Goal: Task Accomplishment & Management: Manage account settings

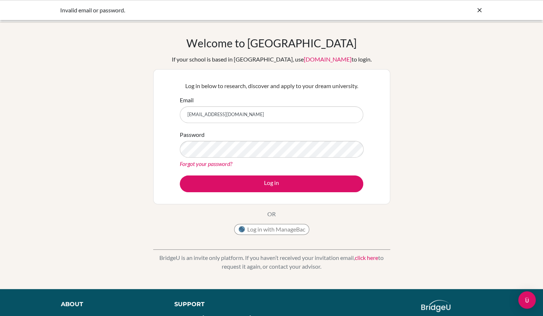
click at [212, 169] on form "Email krodriguez@happydaysfreedom.com Password Forgot your password? Log in" at bounding box center [271, 144] width 183 height 97
click at [211, 164] on link "Forgot your password?" at bounding box center [206, 163] width 52 height 7
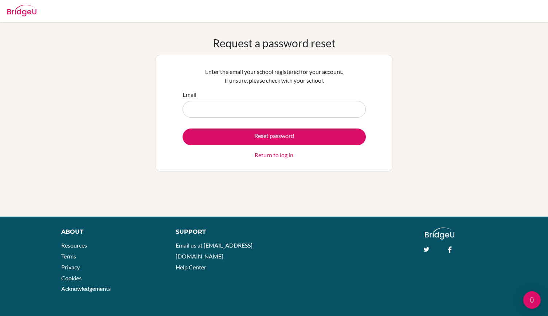
click at [316, 113] on input "Email" at bounding box center [274, 109] width 183 height 17
type input "[EMAIL_ADDRESS][DOMAIN_NAME]"
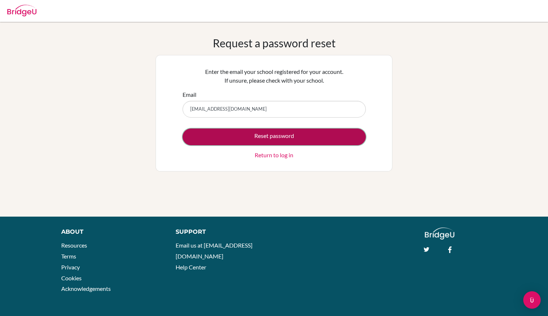
click at [291, 138] on button "Reset password" at bounding box center [274, 137] width 183 height 17
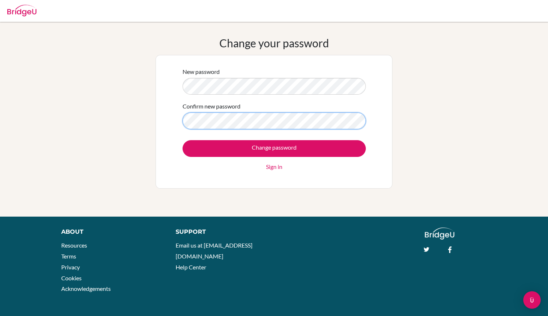
click at [183, 140] on input "Change password" at bounding box center [274, 148] width 183 height 17
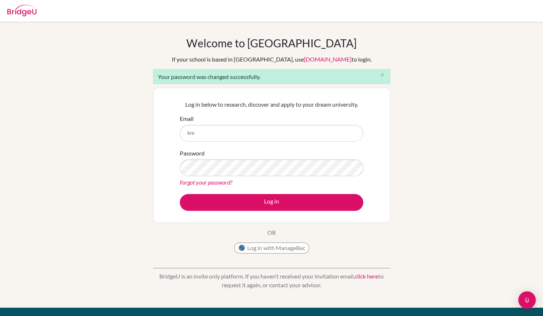
type input "[EMAIL_ADDRESS][DOMAIN_NAME]"
click at [180, 194] on button "Log in" at bounding box center [271, 202] width 183 height 17
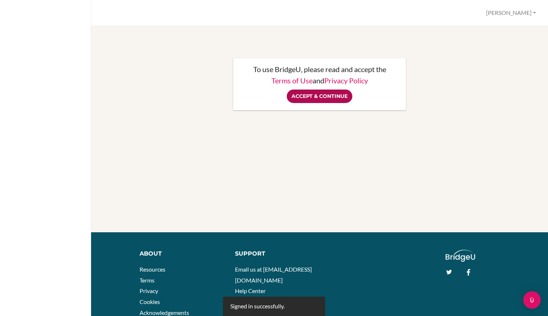
click at [335, 101] on input "Accept & Continue" at bounding box center [320, 96] width 66 height 13
